Goal: Information Seeking & Learning: Check status

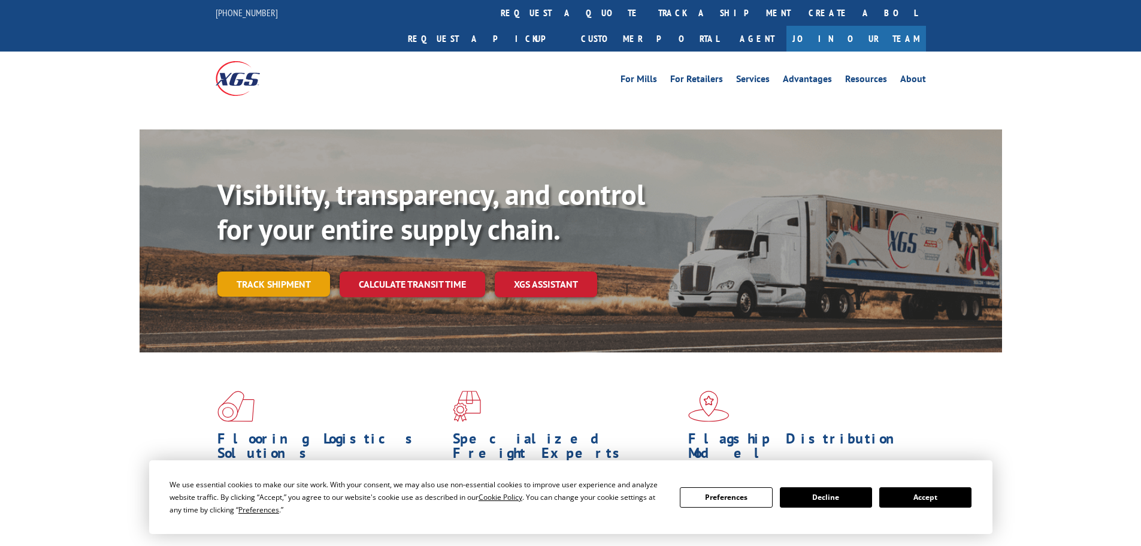
click at [271, 271] on link "Track shipment" at bounding box center [273, 283] width 113 height 25
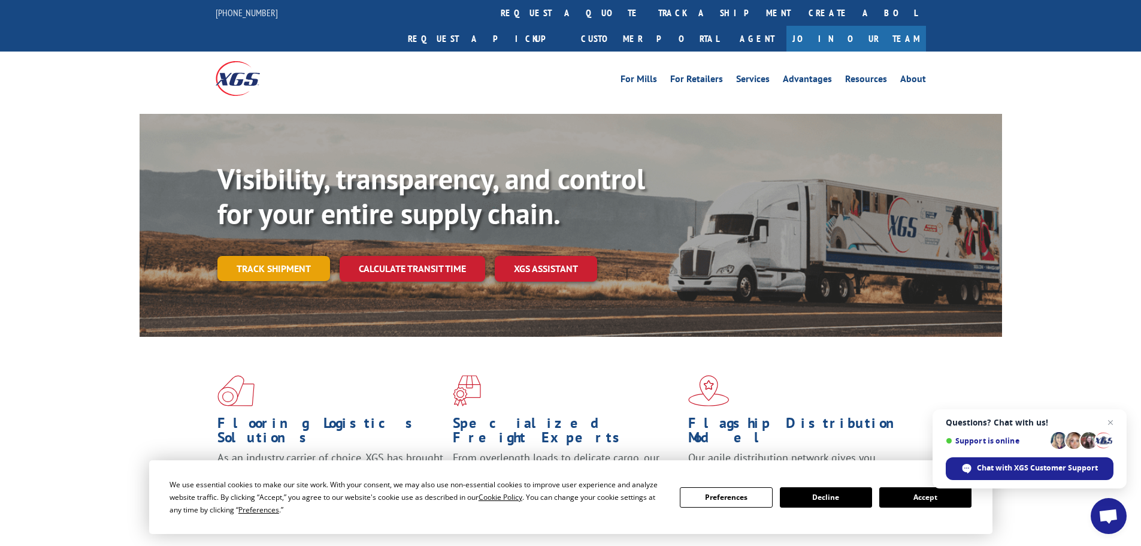
click at [284, 256] on link "Track shipment" at bounding box center [273, 268] width 113 height 25
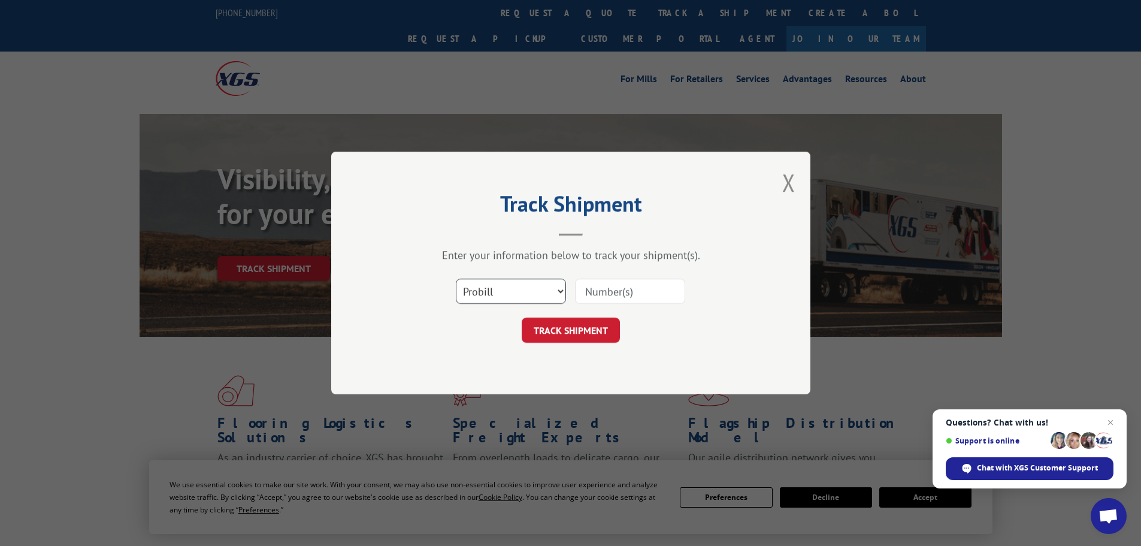
click at [514, 292] on select "Select category... Probill BOL PO" at bounding box center [511, 291] width 110 height 25
select select "bol"
click at [456, 279] on select "Select category... Probill BOL PO" at bounding box center [511, 291] width 110 height 25
click at [627, 296] on input at bounding box center [630, 291] width 110 height 25
type input "5652388"
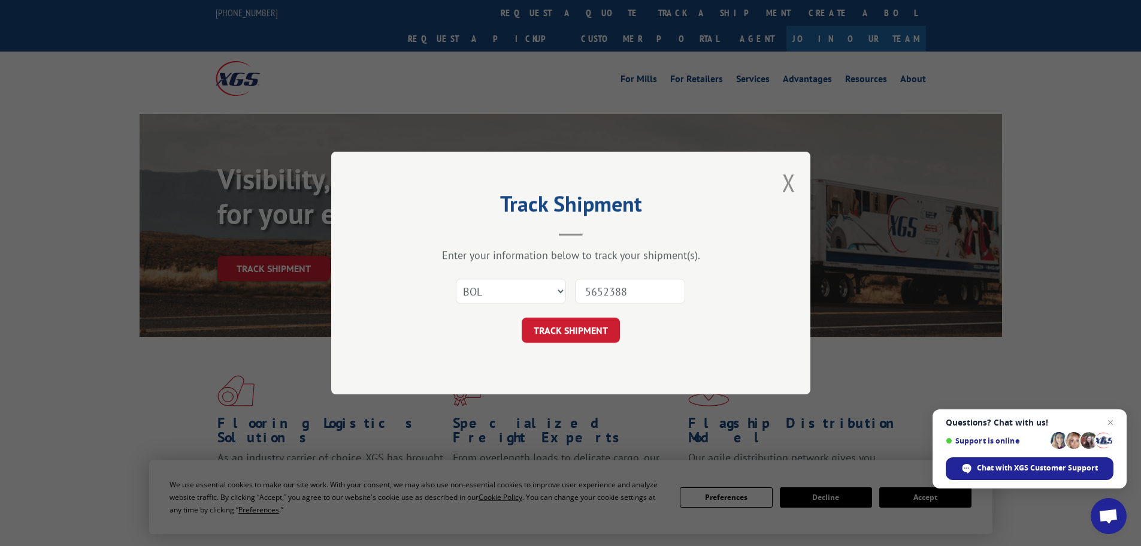
click at [522, 317] on button "TRACK SHIPMENT" at bounding box center [571, 329] width 98 height 25
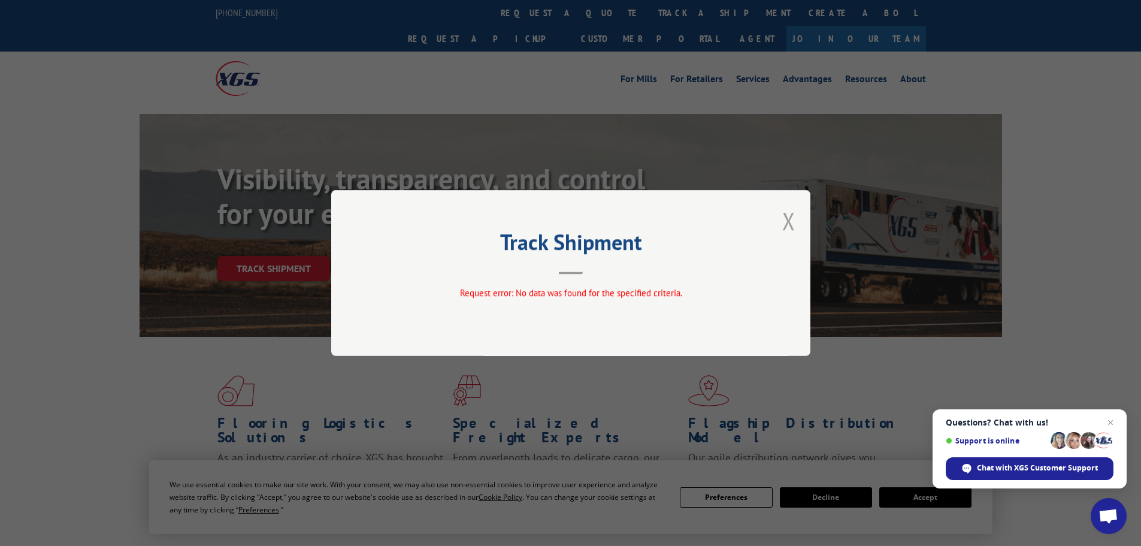
click at [788, 223] on button "Close modal" at bounding box center [788, 221] width 13 height 32
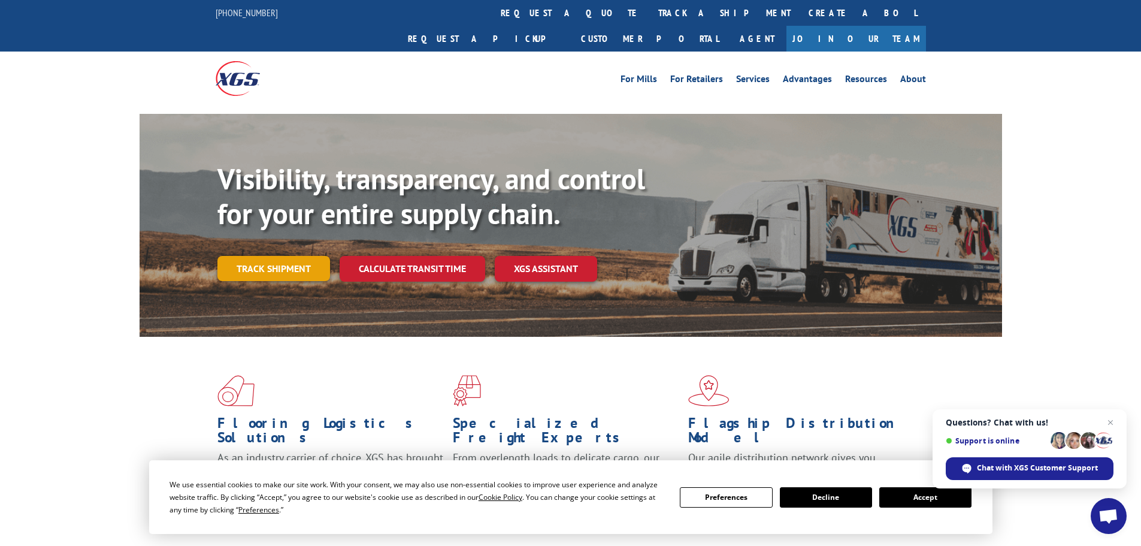
click at [297, 256] on link "Track shipment" at bounding box center [273, 268] width 113 height 25
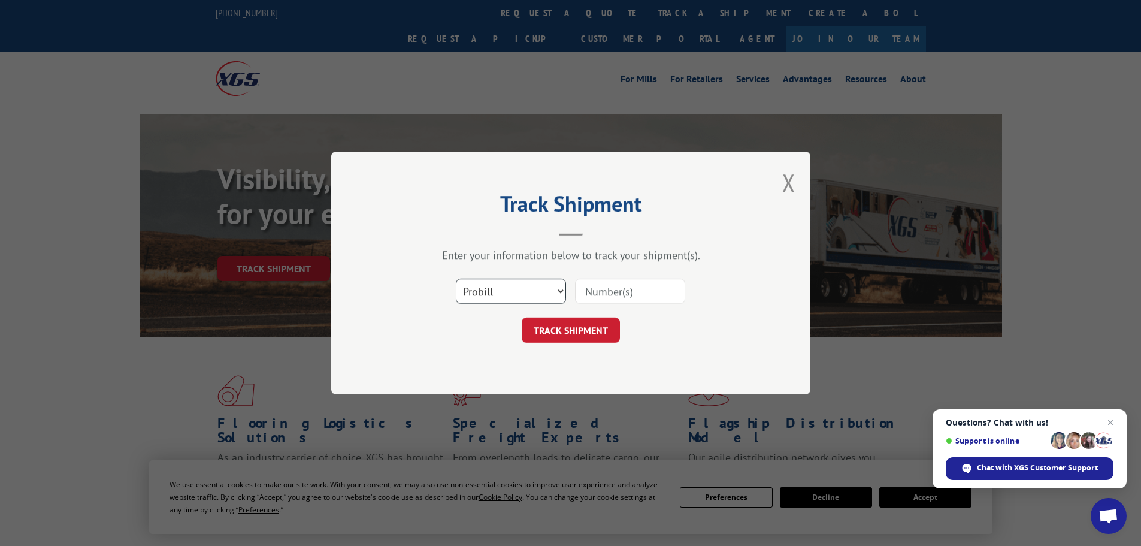
click at [506, 292] on select "Select category... Probill BOL PO" at bounding box center [511, 291] width 110 height 25
select select "po"
click at [456, 279] on select "Select category... Probill BOL PO" at bounding box center [511, 291] width 110 height 25
click at [619, 287] on input at bounding box center [630, 291] width 110 height 25
type input "11528610"
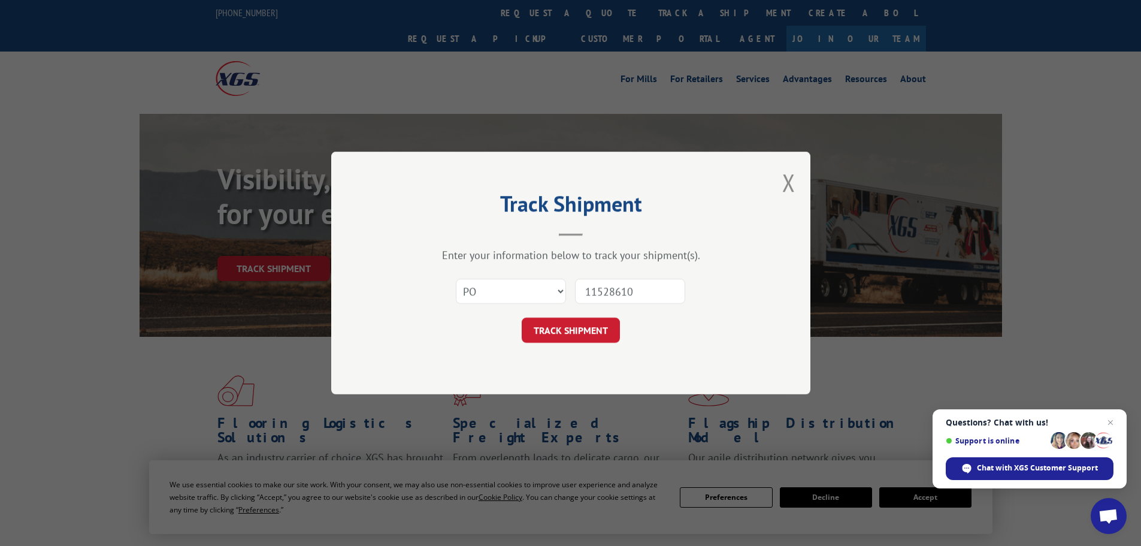
click at [522, 317] on button "TRACK SHIPMENT" at bounding box center [571, 329] width 98 height 25
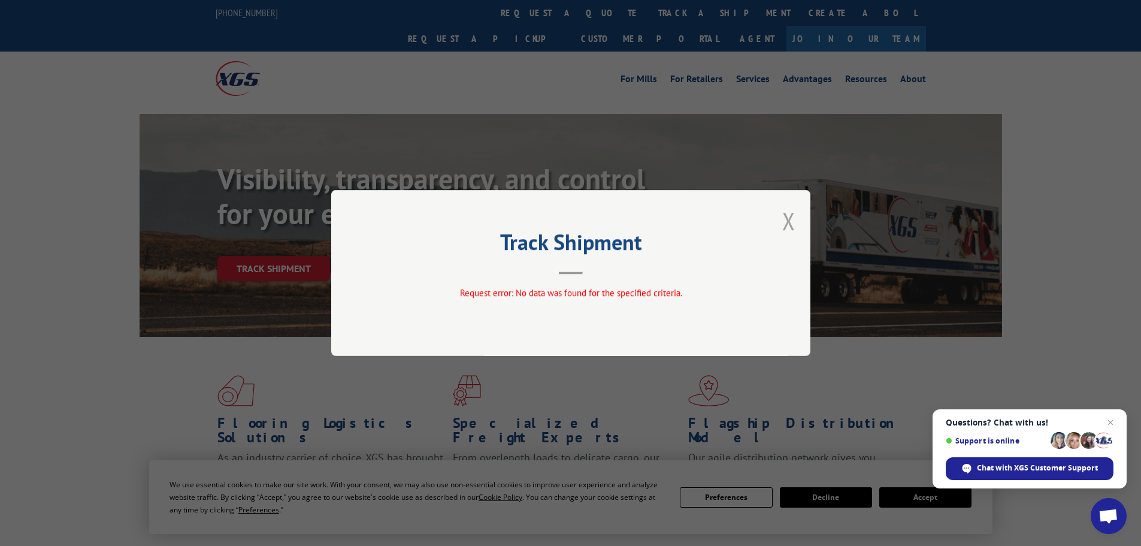
click at [787, 220] on button "Close modal" at bounding box center [788, 221] width 13 height 32
